Goal: Task Accomplishment & Management: Manage account settings

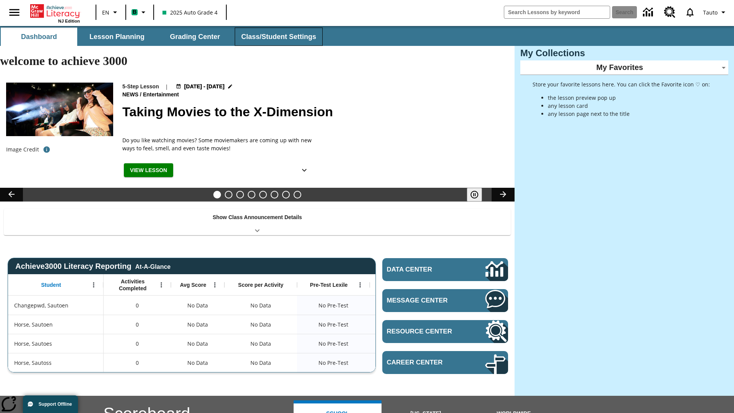
click at [278, 37] on button "Class/Student Settings" at bounding box center [279, 37] width 88 height 18
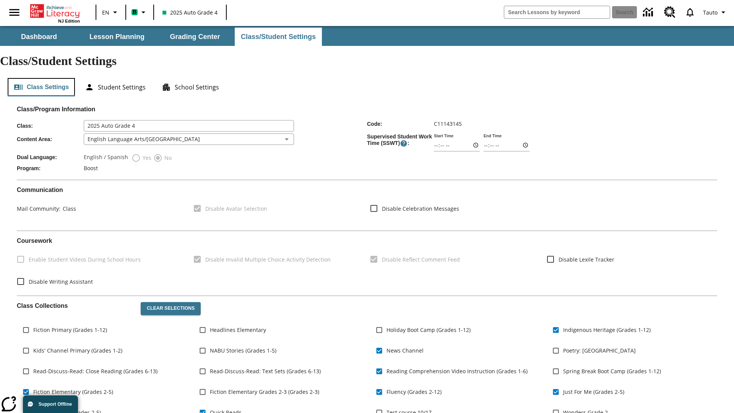
click at [41, 78] on button "Class Settings" at bounding box center [41, 87] width 67 height 18
type input "02:33"
type input "03:33"
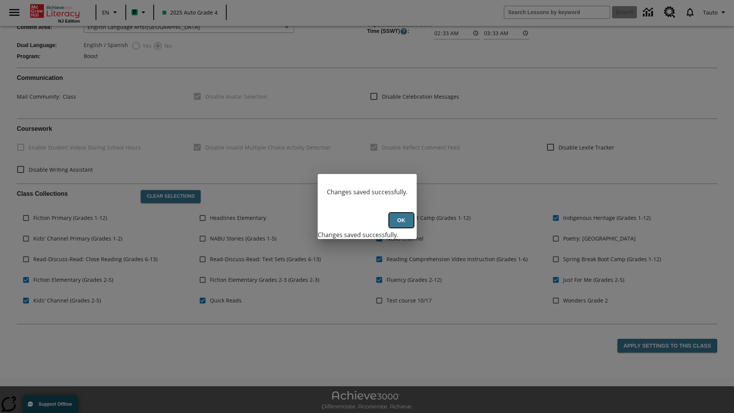
click at [401, 224] on button "Ok" at bounding box center [401, 220] width 24 height 15
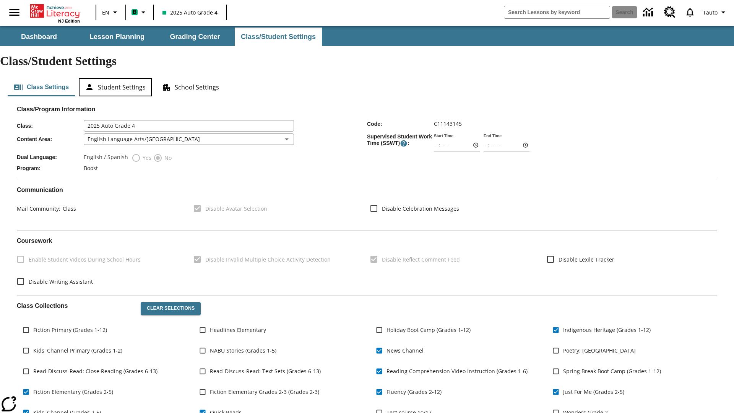
click at [115, 78] on button "Student Settings" at bounding box center [115, 87] width 73 height 18
